Goal: Transaction & Acquisition: Purchase product/service

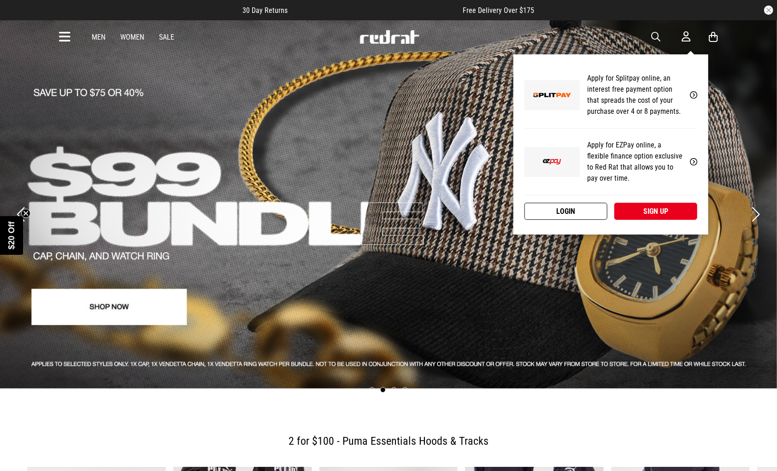
click at [581, 206] on link "Login" at bounding box center [565, 211] width 83 height 17
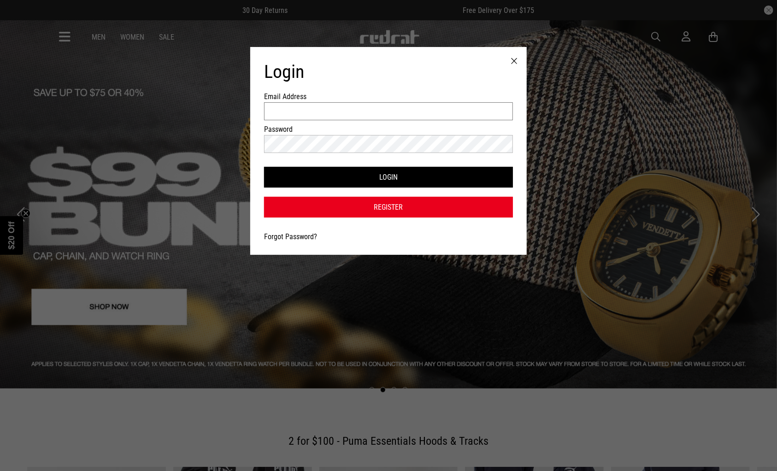
click at [452, 110] on input "Email Address" at bounding box center [388, 111] width 249 height 18
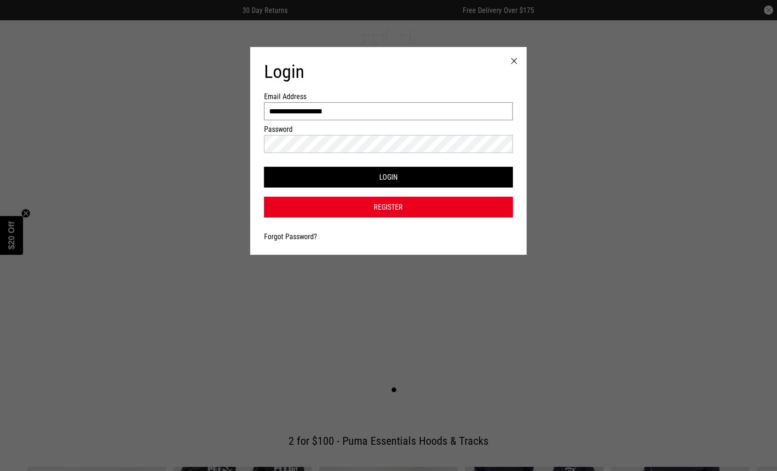
type input "**********"
click at [264, 167] on button "Login" at bounding box center [388, 177] width 249 height 21
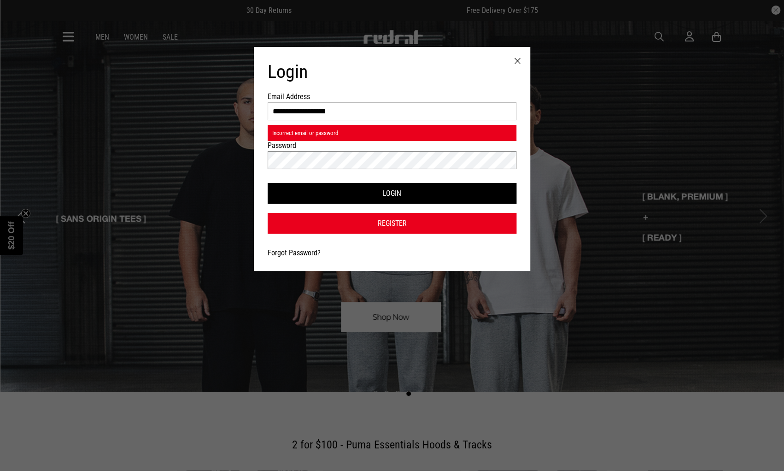
click at [229, 152] on div "**********" at bounding box center [392, 235] width 784 height 471
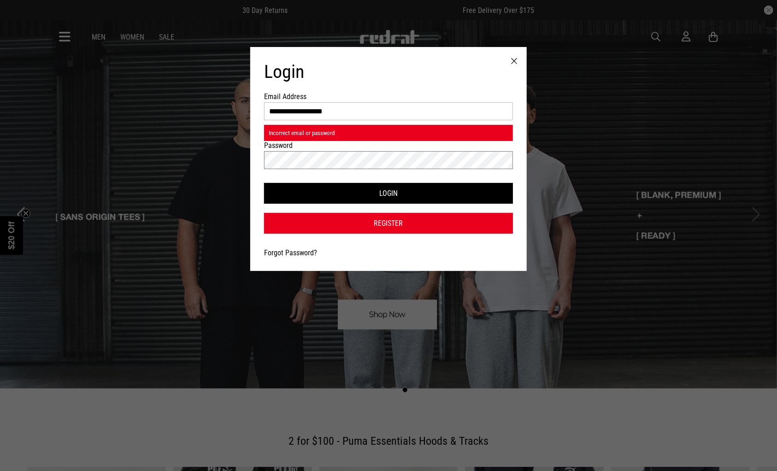
click at [264, 183] on button "Login" at bounding box center [388, 193] width 249 height 21
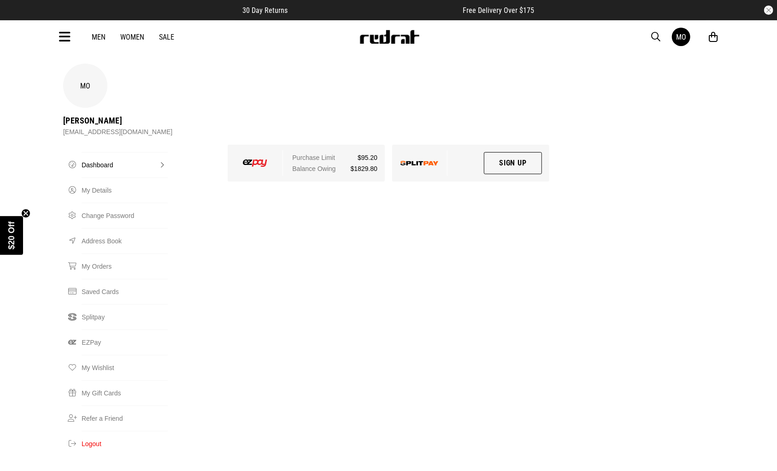
click at [64, 37] on icon at bounding box center [65, 36] width 12 height 15
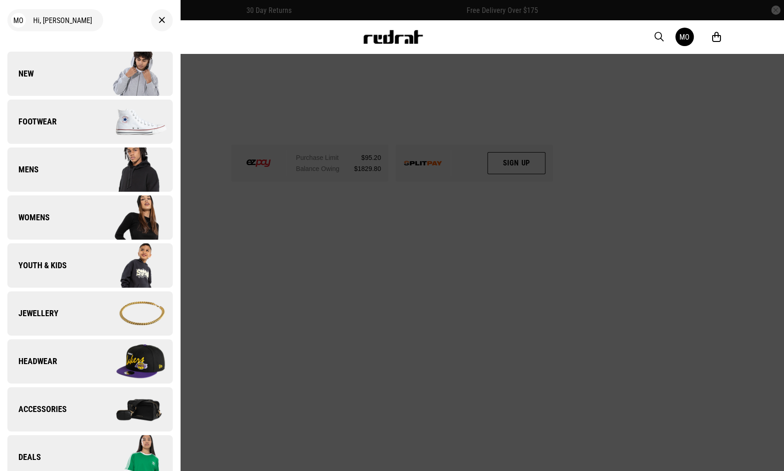
click at [334, 295] on div at bounding box center [392, 235] width 784 height 471
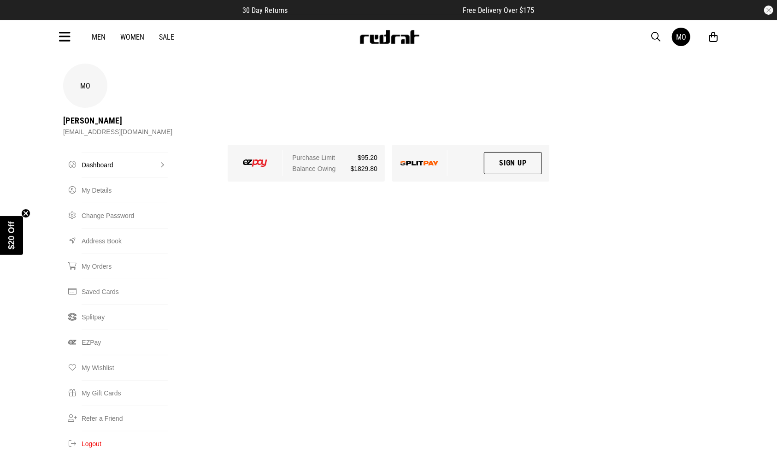
click at [69, 39] on icon at bounding box center [65, 36] width 12 height 15
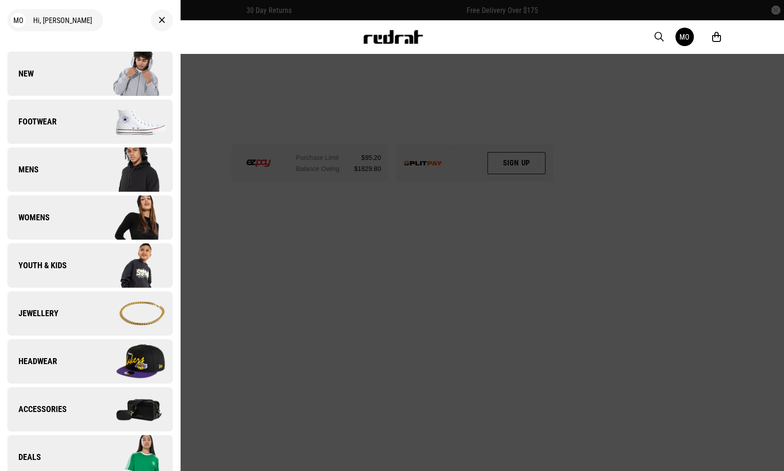
click at [69, 76] on link "New" at bounding box center [89, 74] width 165 height 44
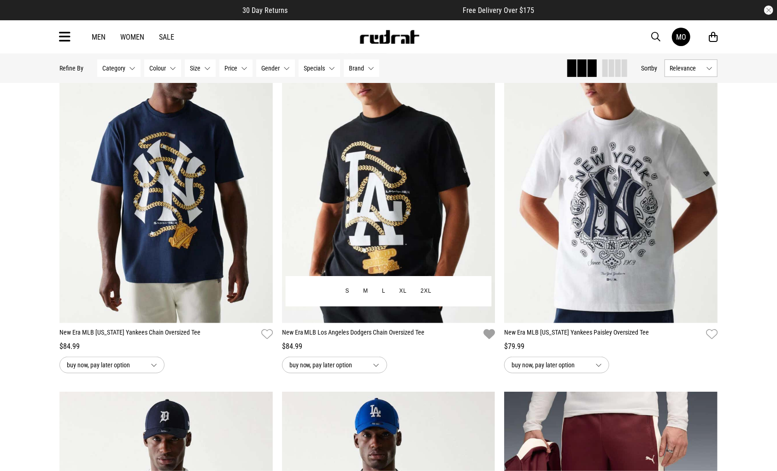
click at [487, 335] on icon "button" at bounding box center [489, 334] width 12 height 13
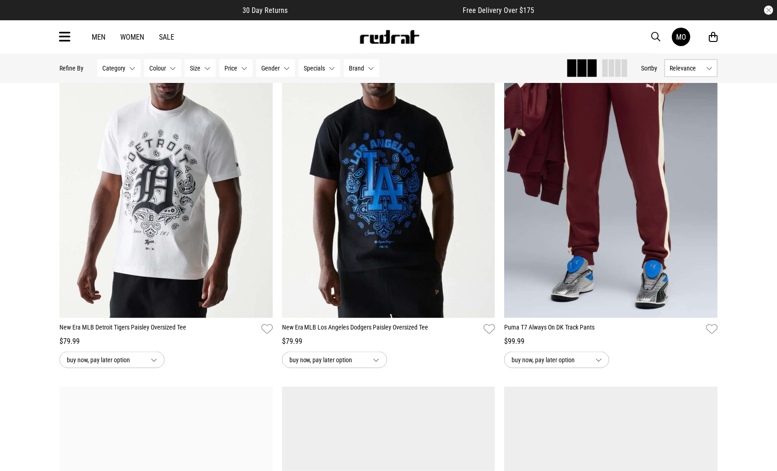
scroll to position [461, 0]
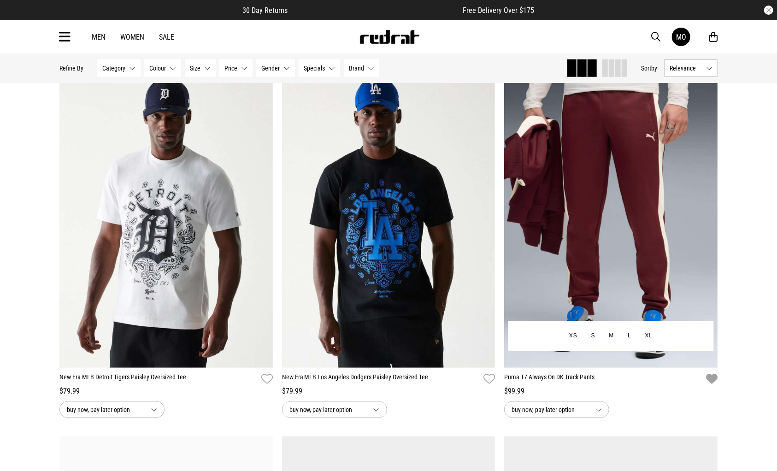
click at [710, 379] on icon "button" at bounding box center [712, 378] width 12 height 13
click at [704, 212] on button "Next" at bounding box center [707, 212] width 12 height 11
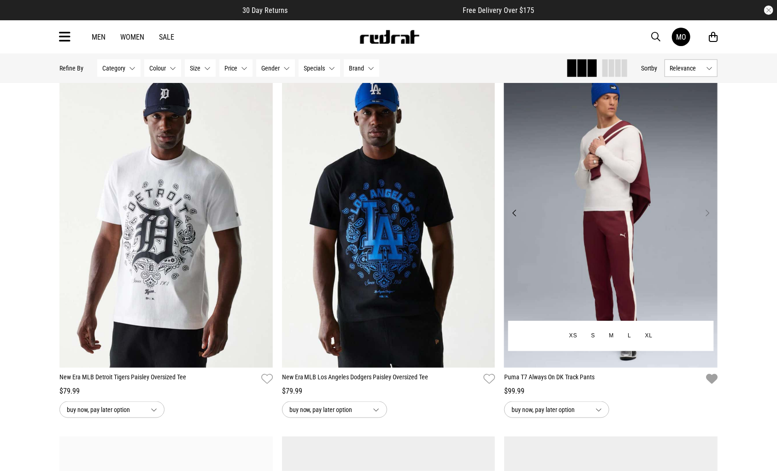
click at [704, 212] on button "Next" at bounding box center [707, 212] width 12 height 11
click at [707, 217] on button "Next" at bounding box center [707, 212] width 12 height 11
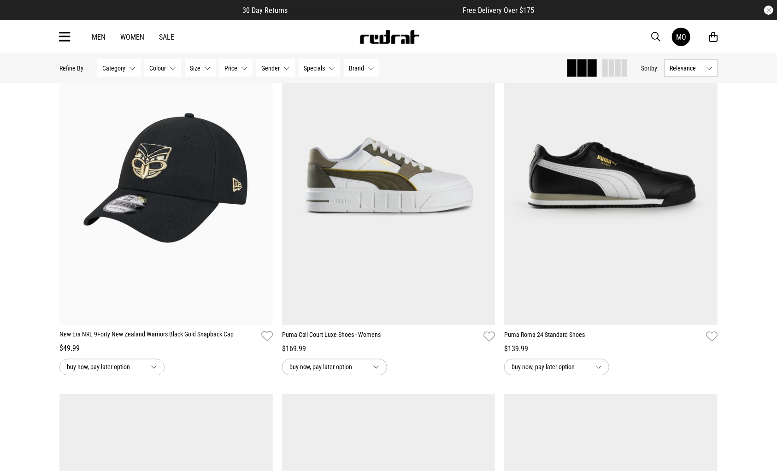
scroll to position [876, 0]
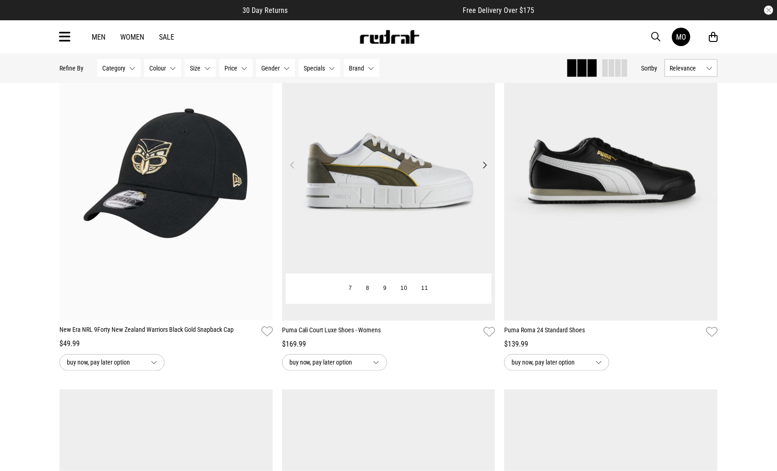
click at [482, 163] on button "Next" at bounding box center [485, 165] width 12 height 11
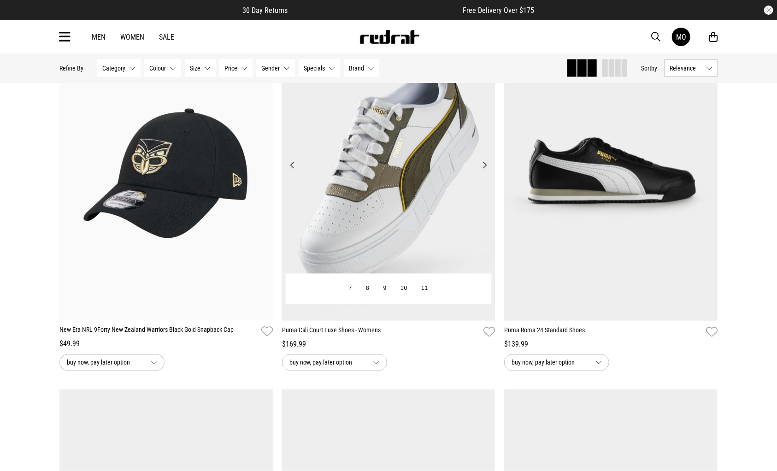
click at [482, 163] on button "Next" at bounding box center [485, 165] width 12 height 11
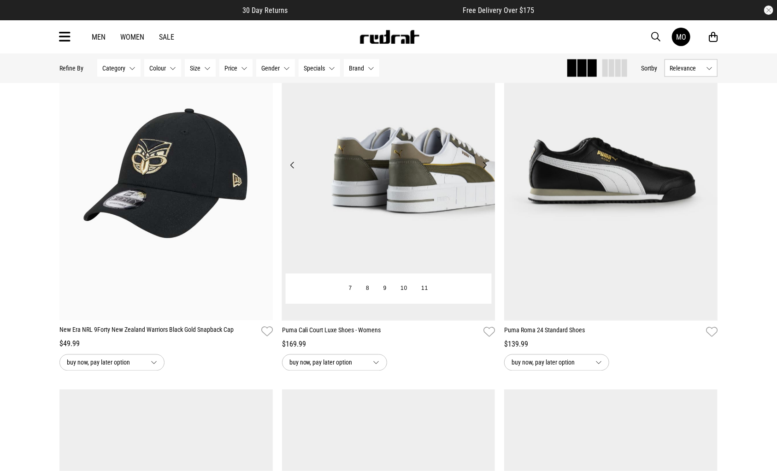
click at [482, 163] on button "Next" at bounding box center [485, 165] width 12 height 11
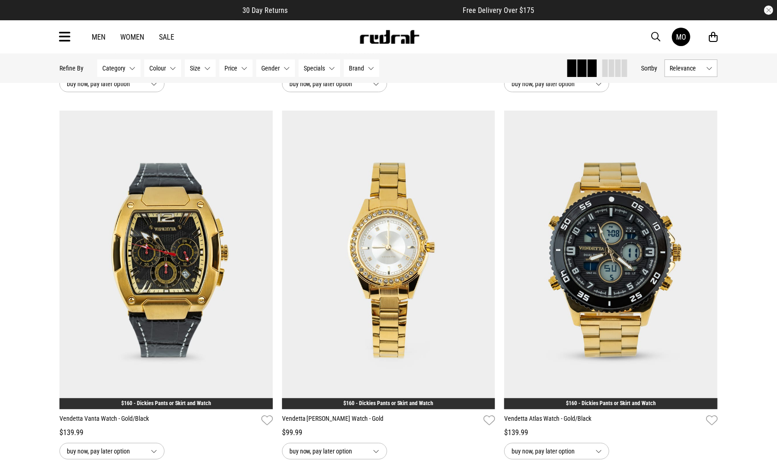
scroll to position [1890, 0]
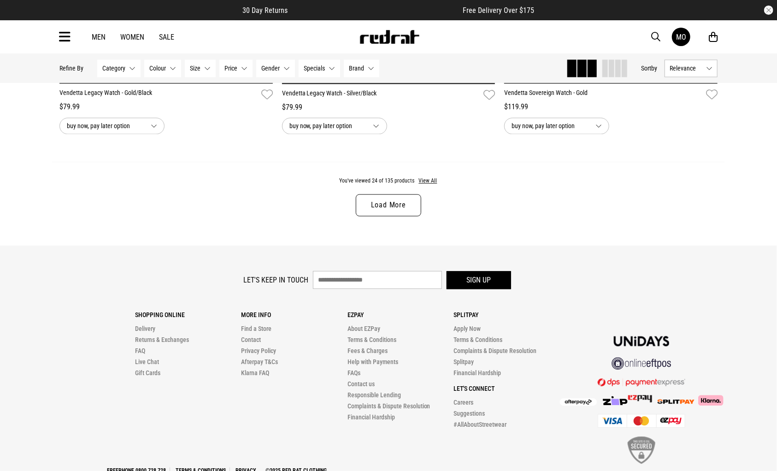
click at [383, 208] on link "Load More" at bounding box center [388, 205] width 65 height 22
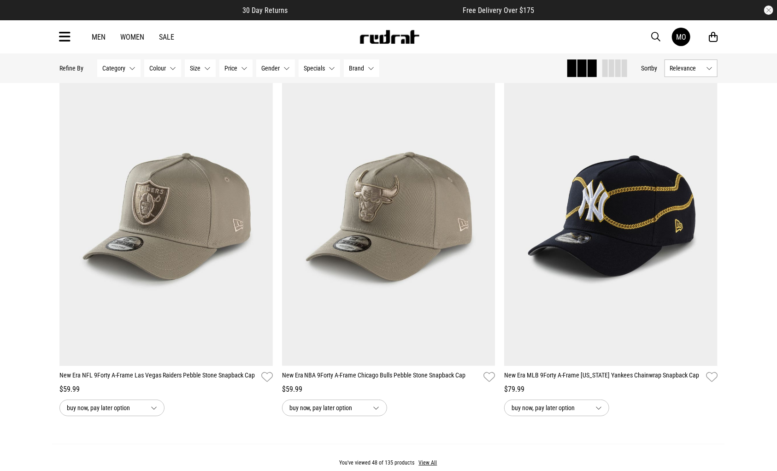
scroll to position [5669, 0]
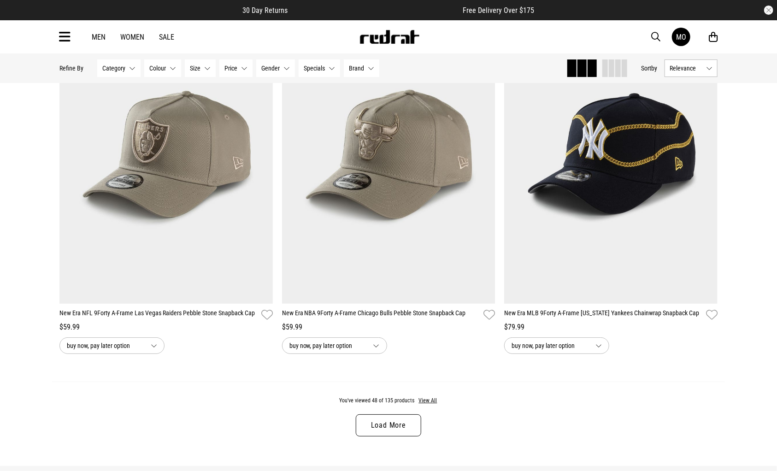
click at [391, 430] on link "Load More" at bounding box center [388, 425] width 65 height 22
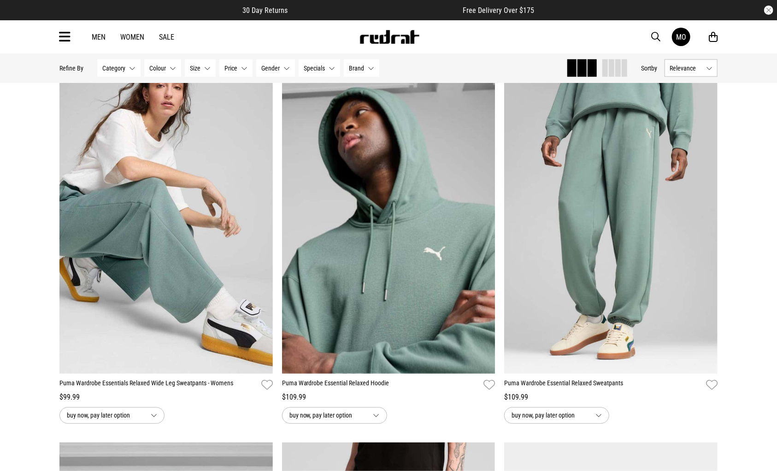
scroll to position [6729, 0]
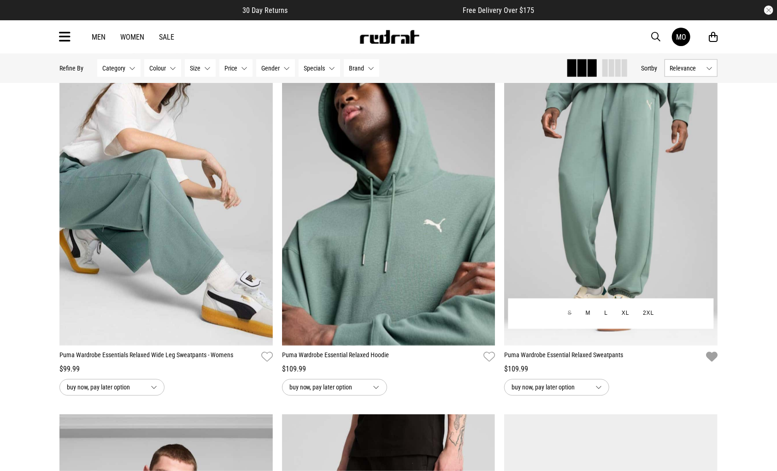
click at [713, 363] on icon "button" at bounding box center [712, 356] width 12 height 13
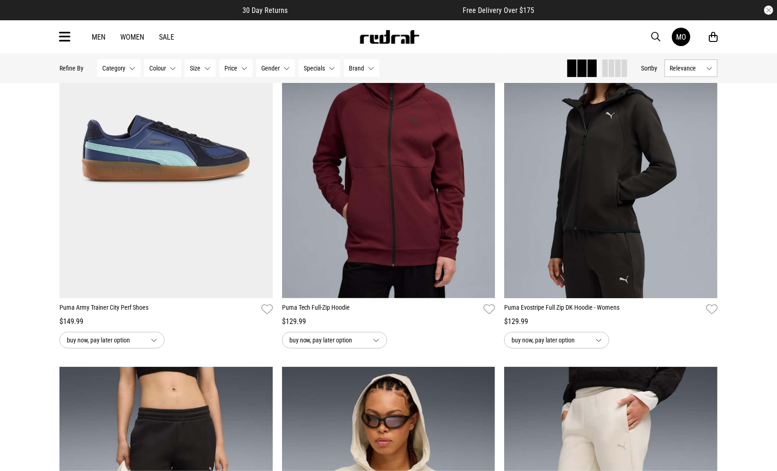
scroll to position [7512, 0]
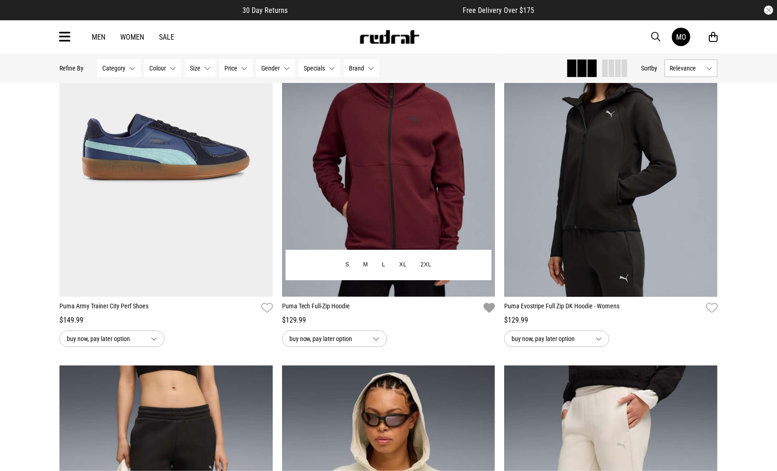
click at [492, 315] on icon "button" at bounding box center [489, 307] width 12 height 13
click at [486, 147] on button "Next" at bounding box center [485, 141] width 12 height 11
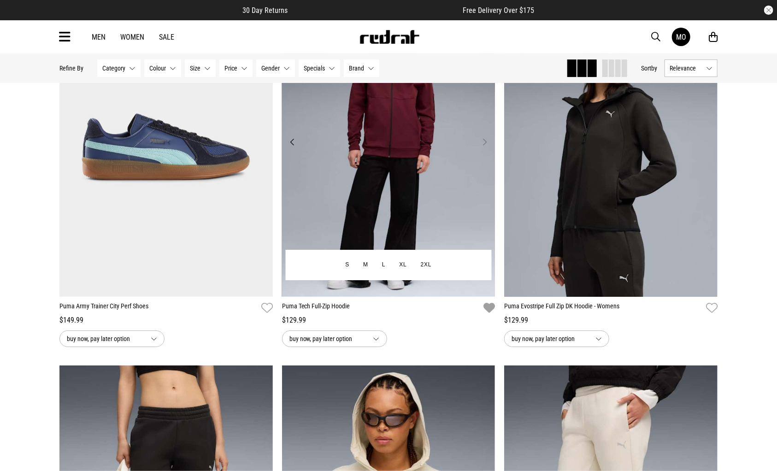
click at [486, 147] on button "Next" at bounding box center [485, 141] width 12 height 11
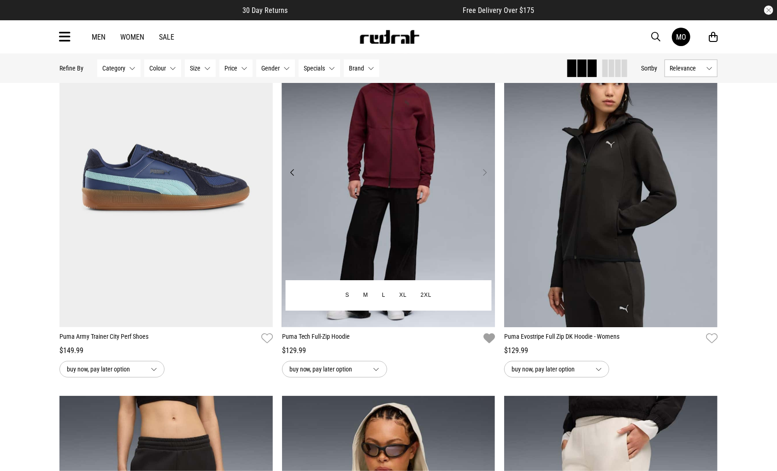
scroll to position [7466, 0]
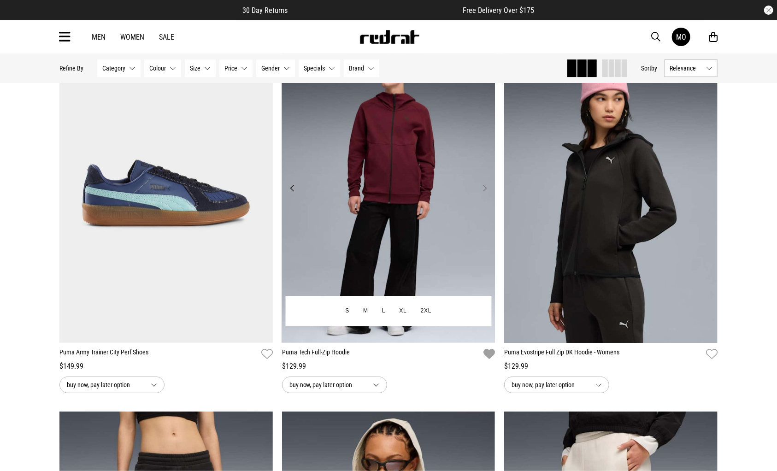
click at [483, 194] on button "Next" at bounding box center [485, 187] width 12 height 11
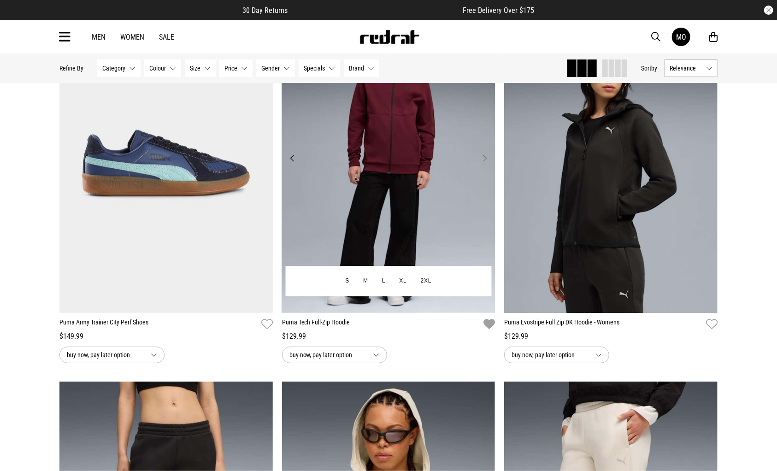
scroll to position [7512, 0]
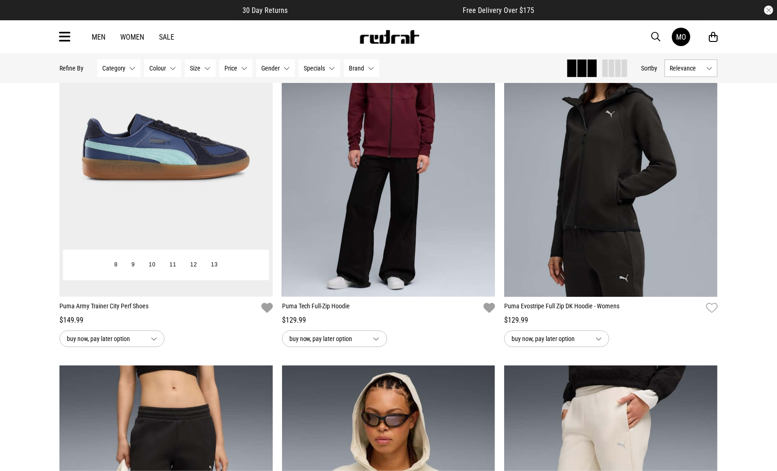
click at [266, 314] on icon "button" at bounding box center [267, 307] width 12 height 13
click at [262, 147] on button "Next" at bounding box center [263, 141] width 12 height 11
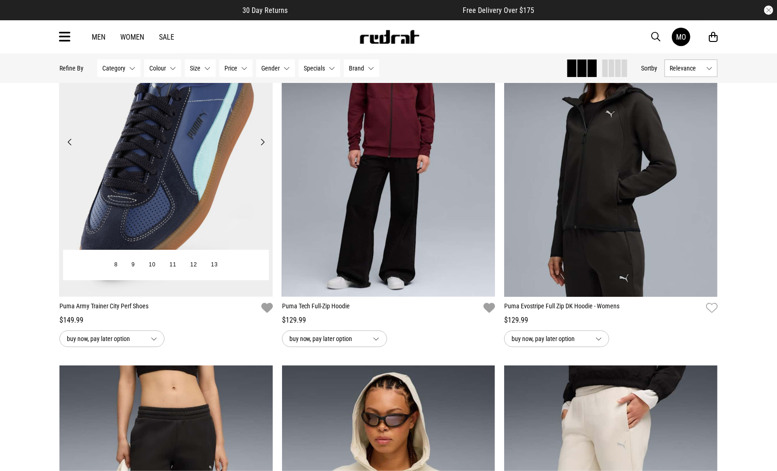
click at [262, 147] on button "Next" at bounding box center [263, 141] width 12 height 11
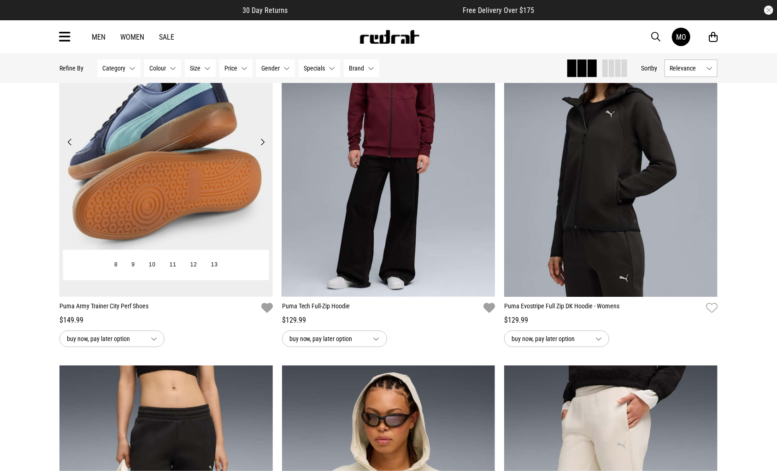
click at [262, 147] on button "Next" at bounding box center [263, 141] width 12 height 11
